Goal: Task Accomplishment & Management: Use online tool/utility

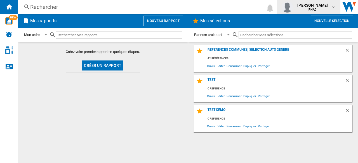
click at [307, 6] on span "[PERSON_NAME]" at bounding box center [312, 6] width 30 height 6
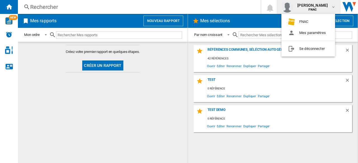
click at [151, 18] on md-backdrop at bounding box center [179, 81] width 358 height 163
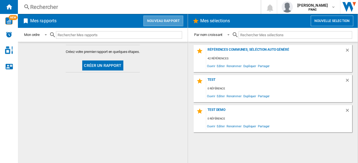
click at [151, 19] on button "Nouveau rapport" at bounding box center [163, 21] width 40 height 11
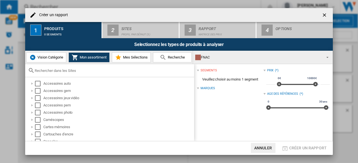
click at [224, 60] on div "FNAC" at bounding box center [258, 58] width 126 height 8
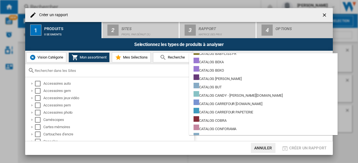
scroll to position [668, 0]
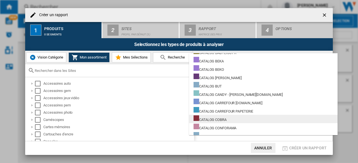
click at [221, 119] on div "CATALOG COBRA" at bounding box center [209, 119] width 33 height 7
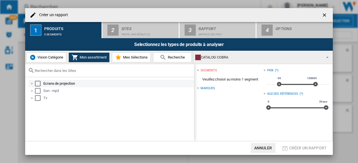
click at [39, 81] on div "Select" at bounding box center [38, 84] width 6 height 6
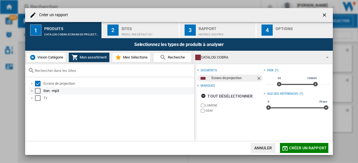
click at [38, 88] on div "Son - mp3" at bounding box center [111, 90] width 165 height 7
click at [37, 93] on div "Select" at bounding box center [38, 91] width 6 height 6
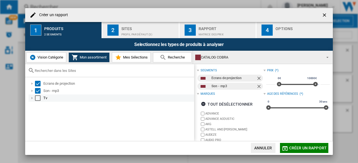
click at [37, 99] on div "Select" at bounding box center [38, 99] width 6 height 6
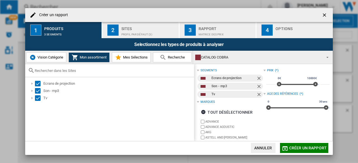
click at [142, 28] on div "Sites" at bounding box center [148, 27] width 55 height 6
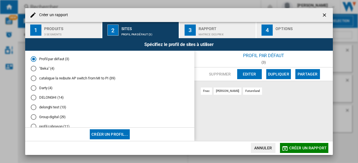
scroll to position [70, 0]
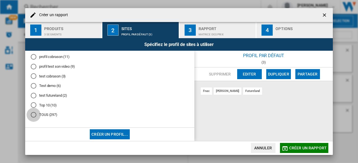
click at [34, 115] on div "TOUS (297)" at bounding box center [34, 115] width 6 height 6
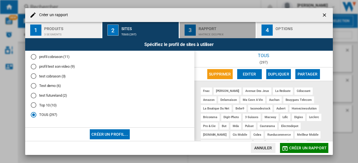
click at [212, 34] on div "Matrice des prix" at bounding box center [225, 33] width 55 height 6
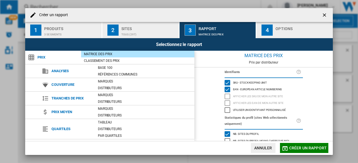
click at [299, 150] on span "Créer un rapport" at bounding box center [307, 148] width 37 height 4
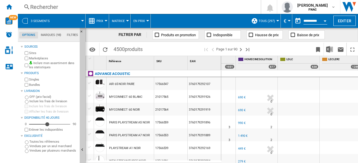
scroll to position [0, 364]
